Goal: Task Accomplishment & Management: Use online tool/utility

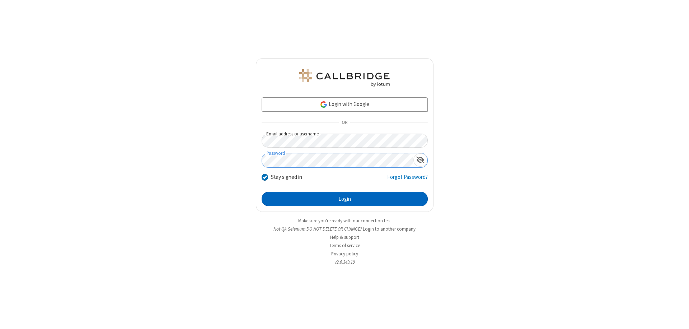
click at [345, 199] on button "Login" at bounding box center [345, 199] width 166 height 14
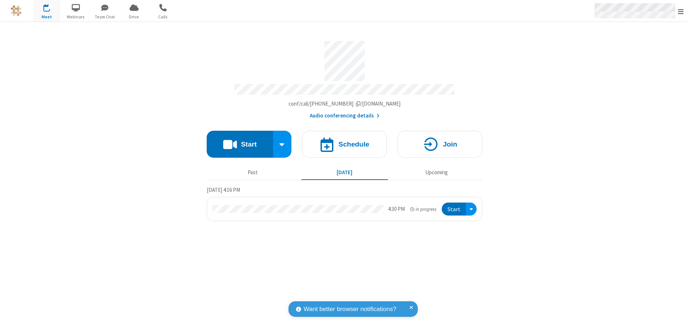
click at [681, 11] on span "Open menu" at bounding box center [681, 11] width 6 height 7
click at [134, 17] on span "Drive" at bounding box center [134, 17] width 27 height 6
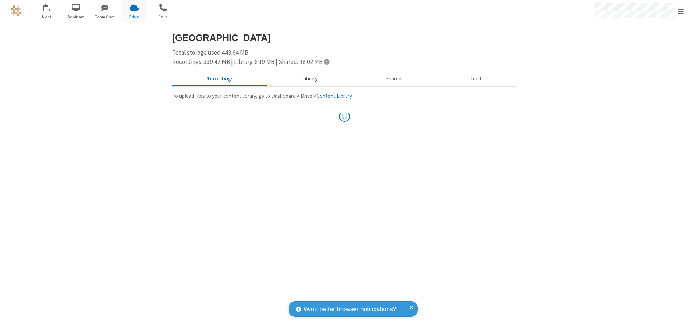
click at [306, 79] on button "Library" at bounding box center [310, 79] width 84 height 14
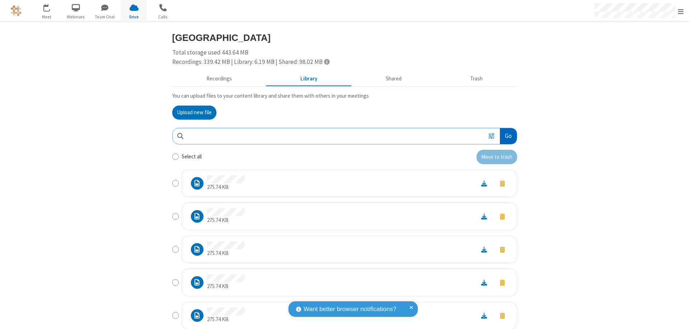
click at [506, 136] on button "Go" at bounding box center [508, 136] width 17 height 16
click at [191, 112] on button "Upload new file" at bounding box center [194, 113] width 44 height 14
